Goal: Information Seeking & Learning: Learn about a topic

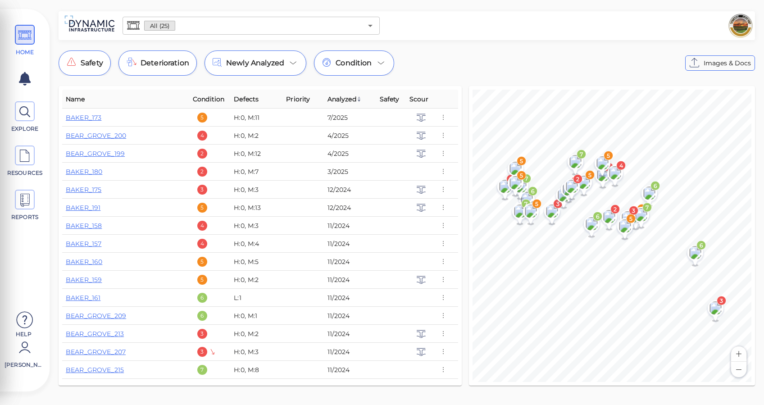
drag, startPoint x: 437, startPoint y: 404, endPoint x: 480, endPoint y: 79, distance: 327.8
click at [480, 79] on div "All (25) ​ Safety Deterioration Newly Analyzed Condition Images & Docs Name Con…" at bounding box center [407, 201] width 715 height 380
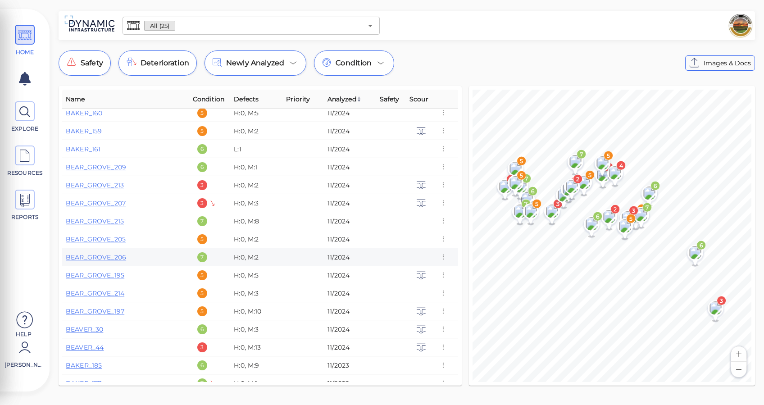
scroll to position [177, 0]
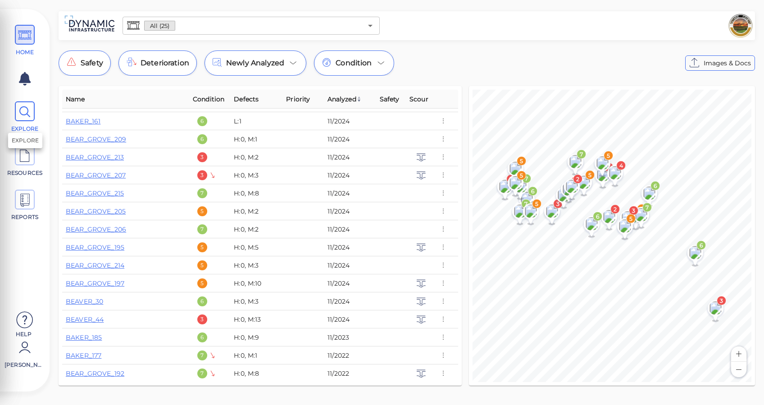
click at [31, 109] on icon at bounding box center [25, 112] width 14 height 20
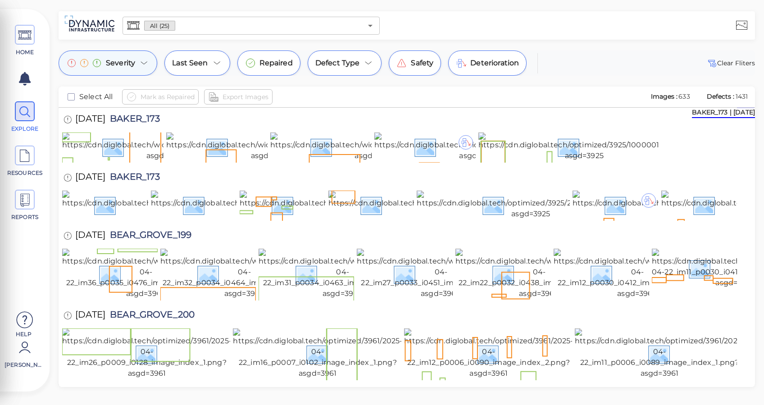
click at [123, 63] on span "Severity" at bounding box center [120, 63] width 29 height 11
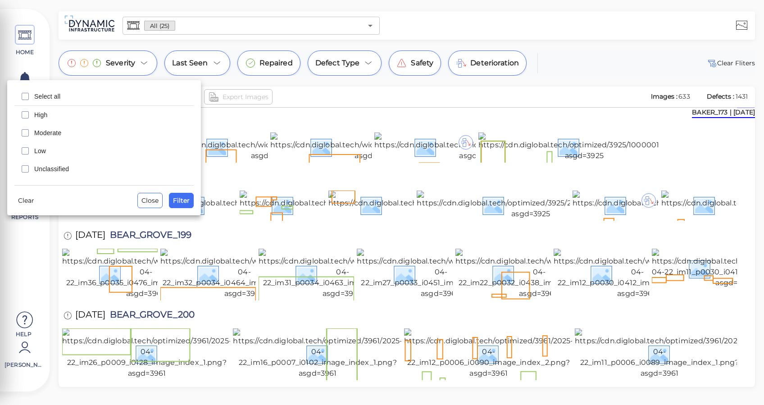
click at [45, 116] on span "High" at bounding box center [111, 114] width 154 height 9
drag, startPoint x: 45, startPoint y: 141, endPoint x: 45, endPoint y: 133, distance: 8.1
click at [45, 136] on div "Moderate" at bounding box center [103, 133] width 179 height 18
click at [183, 195] on span "Filter" at bounding box center [181, 200] width 17 height 11
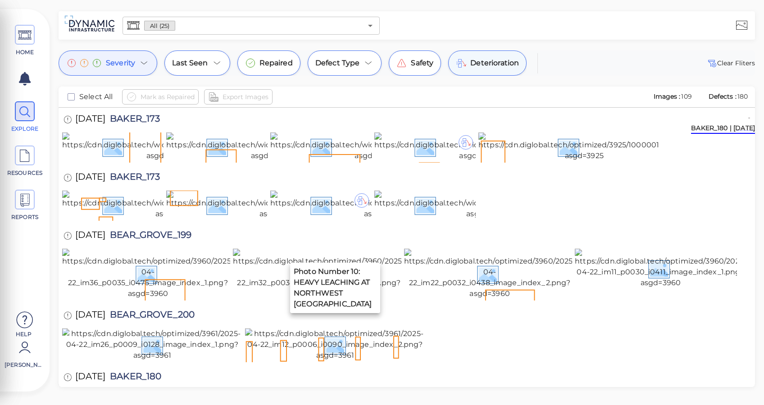
click at [480, 61] on span "Deterioration" at bounding box center [495, 63] width 49 height 11
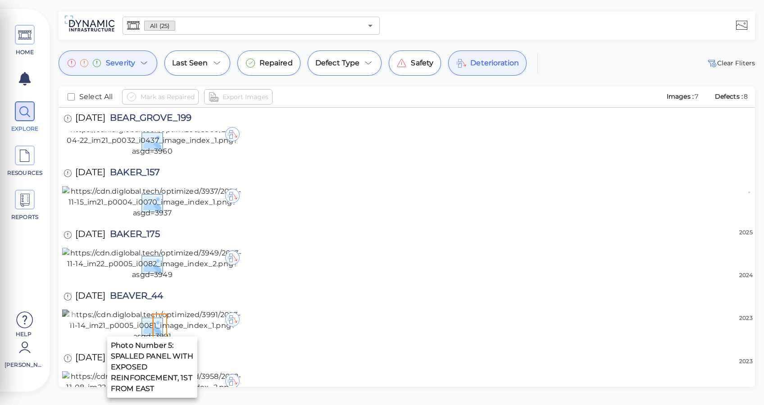
scroll to position [851, 0]
click at [183, 371] on img at bounding box center [152, 387] width 180 height 32
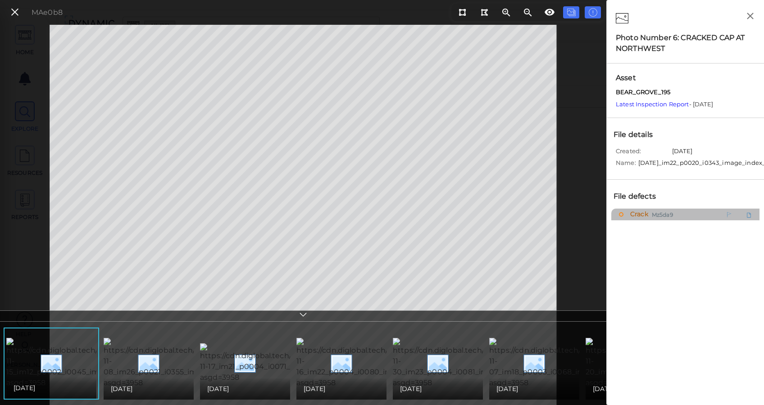
click at [652, 220] on div "Crack Mz5da9" at bounding box center [666, 214] width 94 height 11
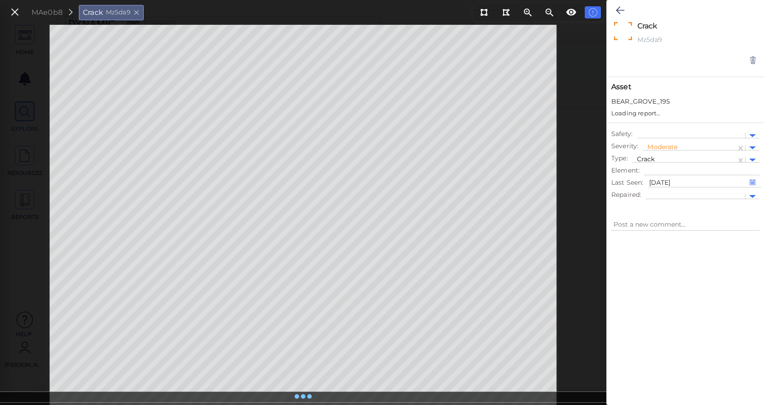
type textarea "x"
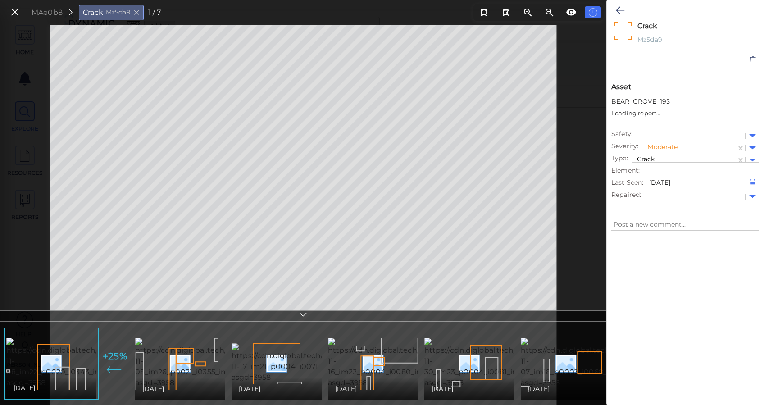
type textarea "x"
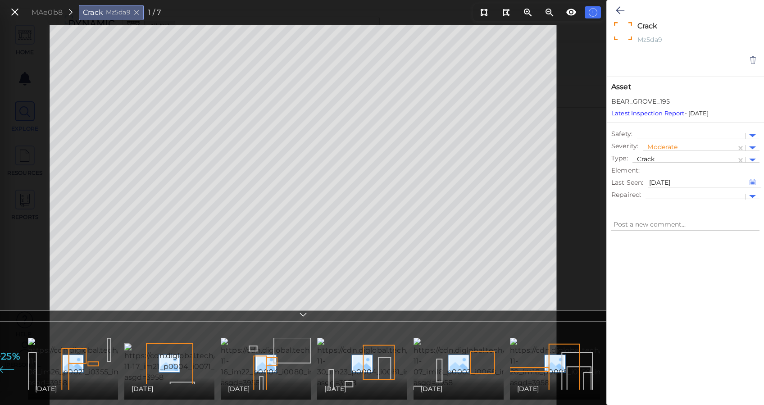
scroll to position [0, 67]
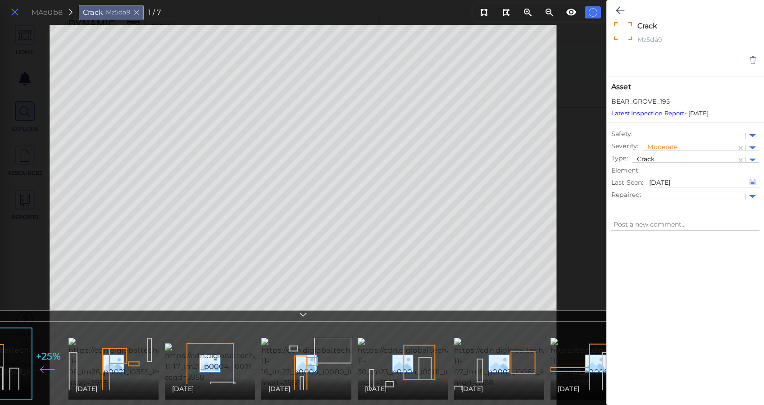
click at [10, 16] on icon at bounding box center [15, 12] width 10 height 12
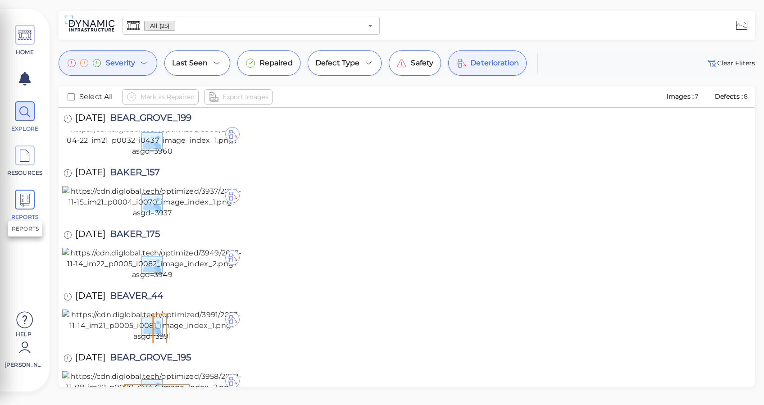
click at [9, 199] on span "REPORTS" at bounding box center [25, 206] width 41 height 32
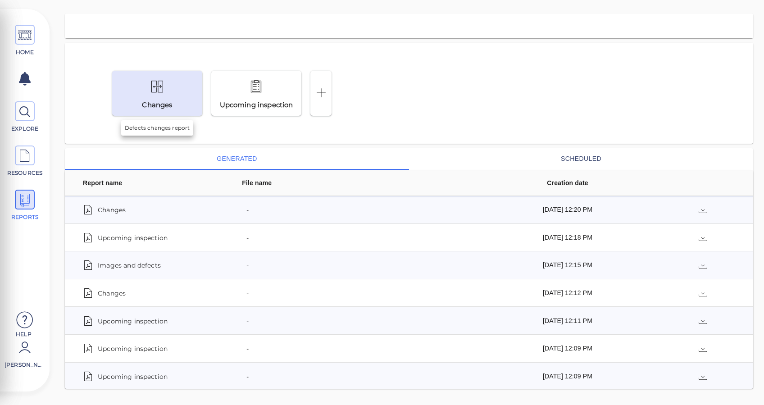
click at [178, 90] on div at bounding box center [157, 87] width 44 height 21
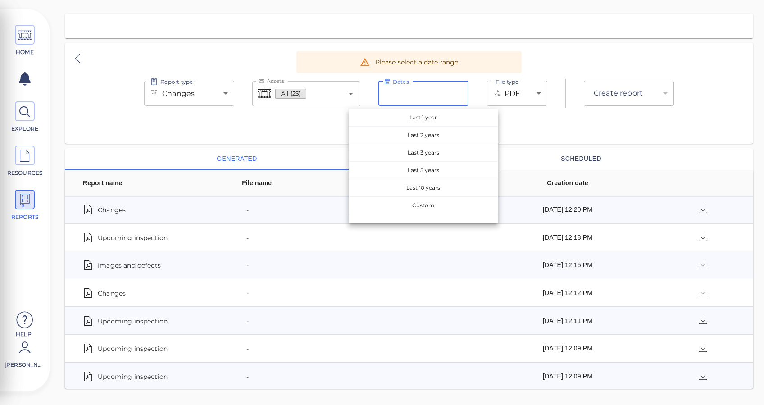
click at [448, 83] on input "Dates" at bounding box center [424, 93] width 90 height 25
click at [428, 191] on span "Last 10 years" at bounding box center [423, 187] width 149 height 17
type input "[DATE] - [DATE]"
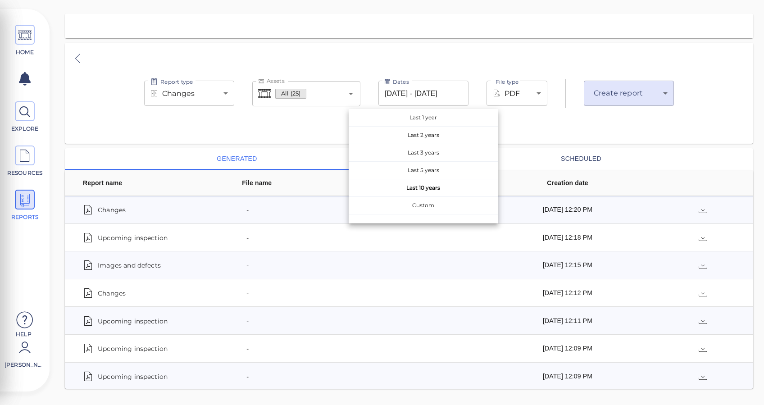
click at [581, 120] on div "Report type Changes deltas Report type Assets All (25) Assets Dates [DATE] - [D…" at bounding box center [409, 93] width 689 height 101
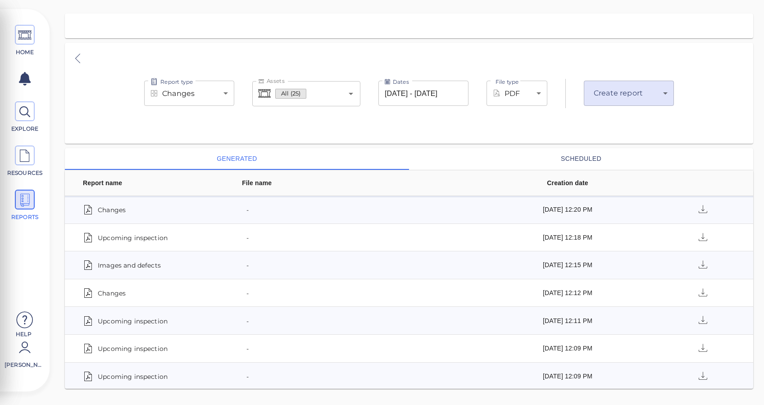
click at [606, 0] on body "This app is not optimized for mobile screens. Please access using a desktop or …" at bounding box center [382, 0] width 764 height 0
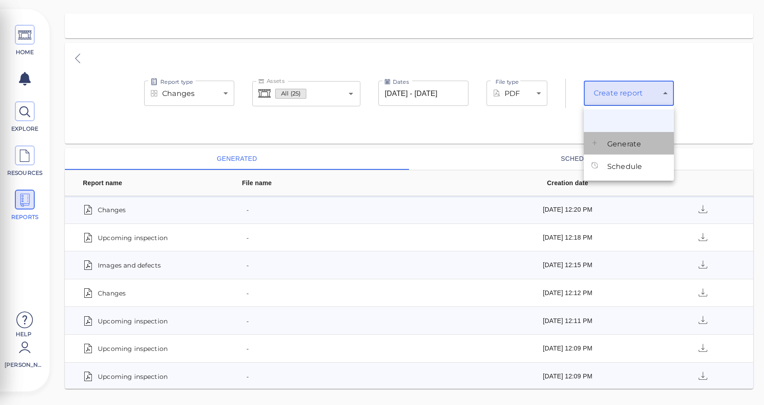
click at [617, 146] on span "Generate" at bounding box center [625, 144] width 34 height 11
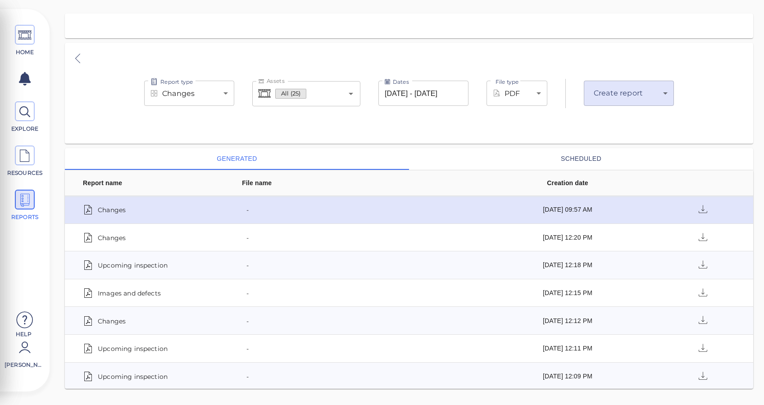
click at [106, 212] on span "Changes" at bounding box center [112, 209] width 28 height 13
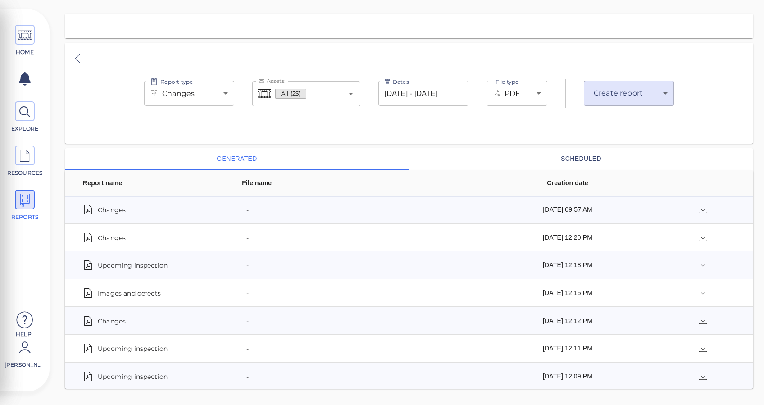
click at [10, 11] on div "HOME EXPLORE RESOURCES REPORTS Help [PERSON_NAME]" at bounding box center [25, 200] width 50 height 383
click at [22, 26] on icon at bounding box center [25, 35] width 14 height 20
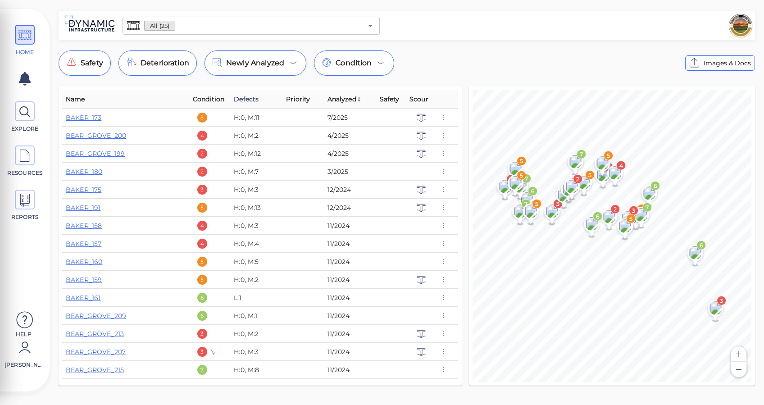
click at [247, 94] on span "Defects" at bounding box center [246, 99] width 25 height 11
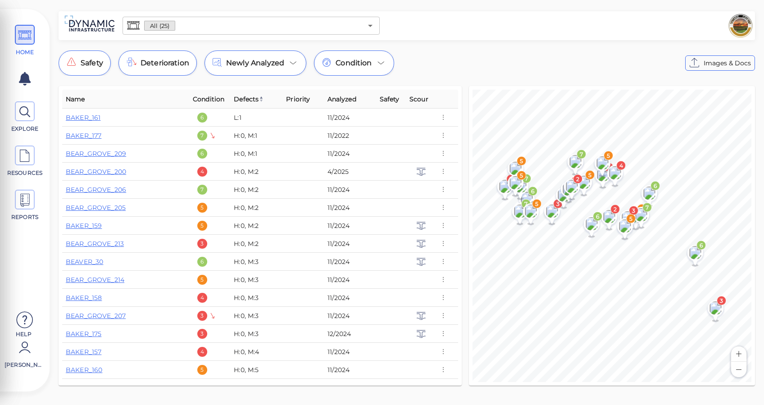
click at [247, 95] on span "Defects" at bounding box center [249, 99] width 30 height 11
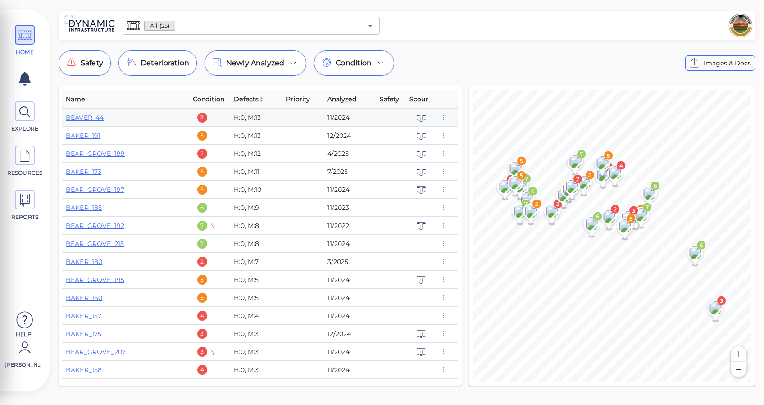
click at [443, 114] on icon "button" at bounding box center [443, 118] width 8 height 10
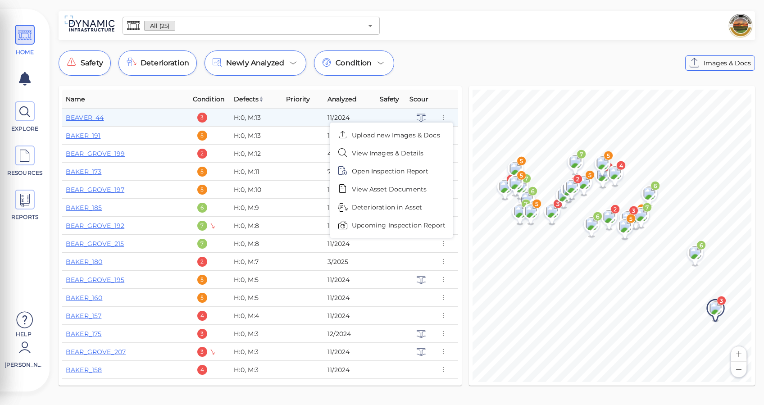
click at [410, 221] on span "Upcoming Inspection Report" at bounding box center [399, 225] width 94 height 9
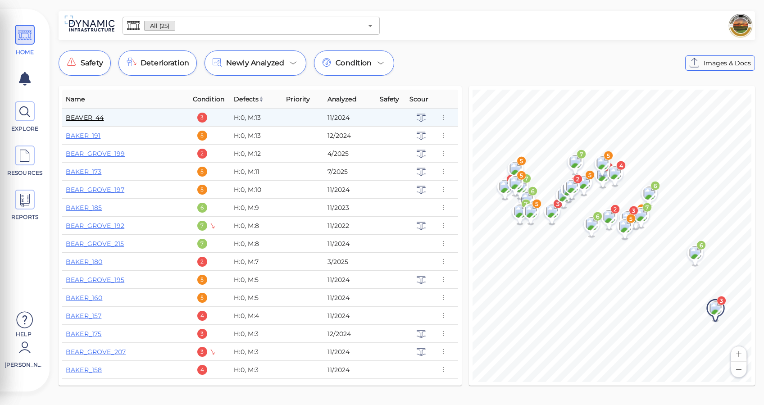
click at [84, 117] on link "BEAVER_44" at bounding box center [85, 118] width 38 height 8
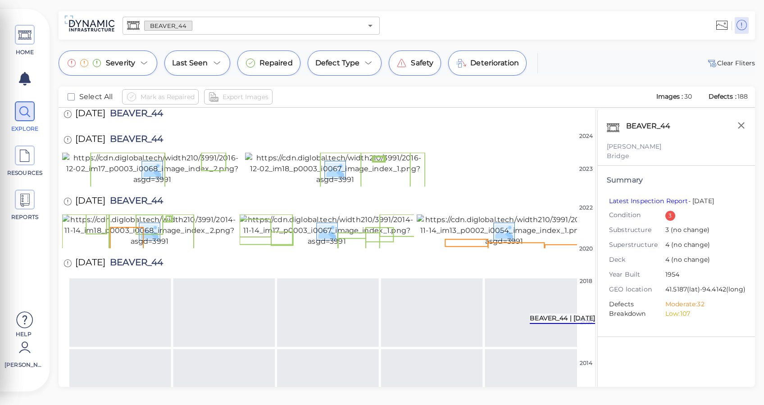
scroll to position [639, 0]
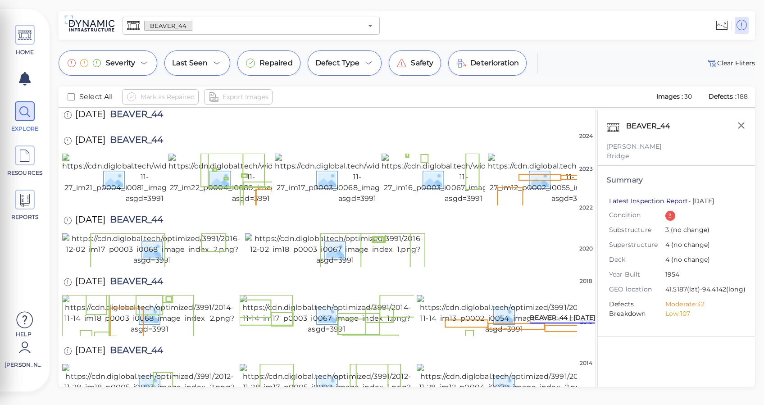
click at [665, 202] on link "Latest Inspection Report" at bounding box center [648, 201] width 79 height 8
click at [23, 34] on icon at bounding box center [25, 35] width 14 height 20
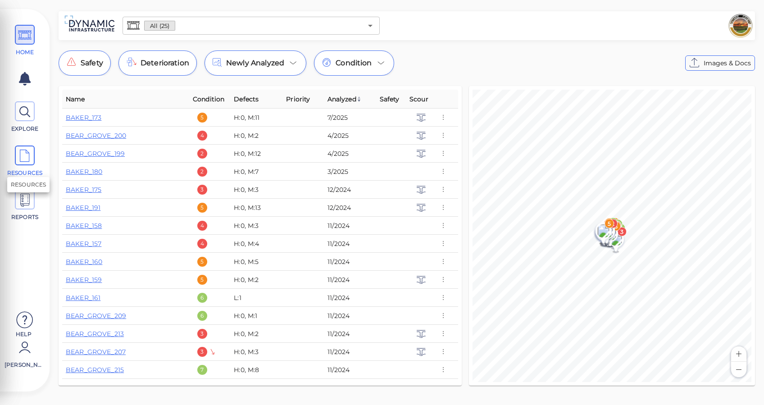
click at [24, 146] on icon at bounding box center [25, 156] width 14 height 20
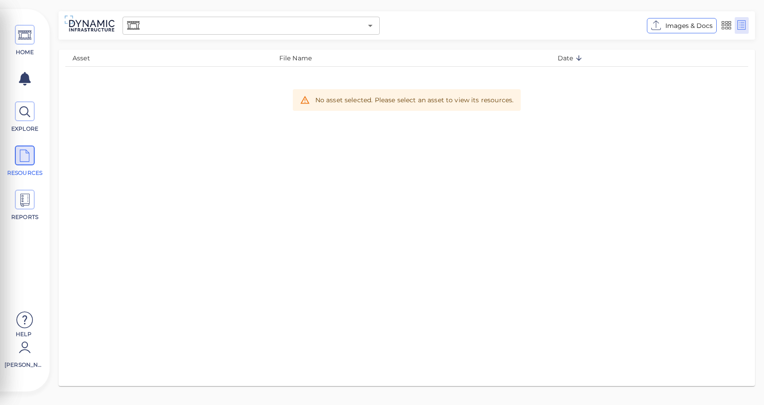
click at [278, 7] on div "HOME EXPLORE RESOURCES REPORTS Help [PERSON_NAME] How to My Display Settings Hi…" at bounding box center [382, 202] width 764 height 405
click at [275, 16] on div "​" at bounding box center [251, 25] width 265 height 25
click at [271, 20] on input "text" at bounding box center [252, 25] width 221 height 13
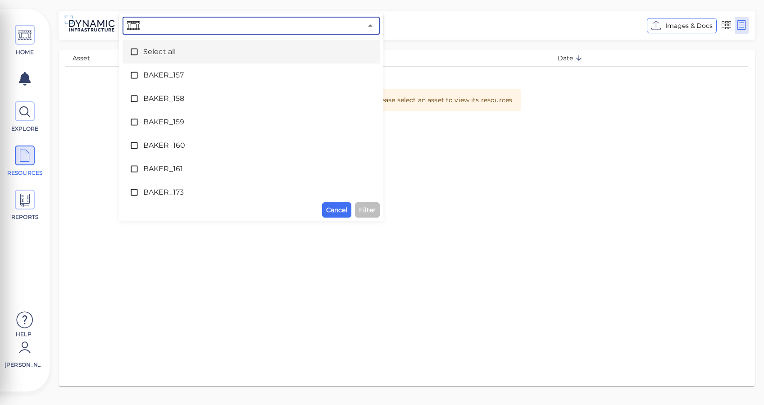
click at [181, 52] on span "Select all" at bounding box center [251, 51] width 216 height 11
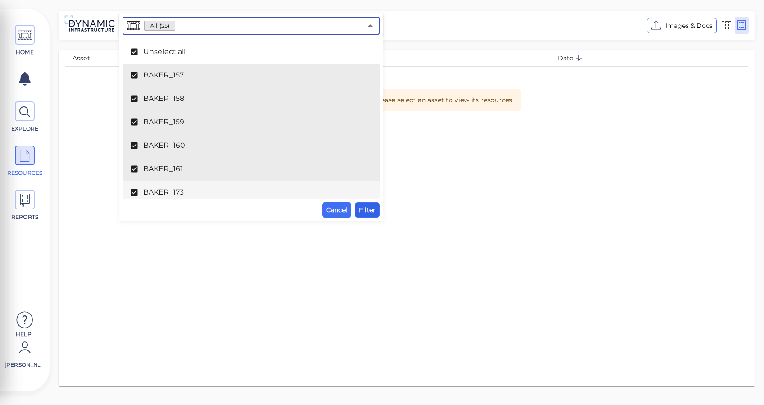
click at [373, 210] on span "Filter" at bounding box center [367, 210] width 17 height 11
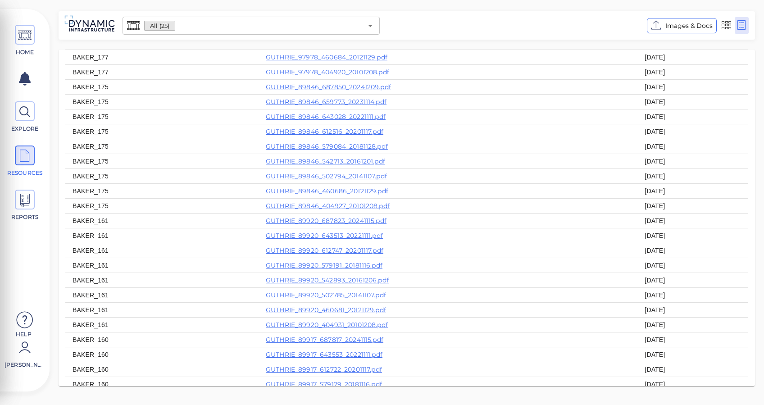
scroll to position [1923, 0]
click at [32, 32] on span at bounding box center [25, 35] width 20 height 20
